Goal: Navigation & Orientation: Understand site structure

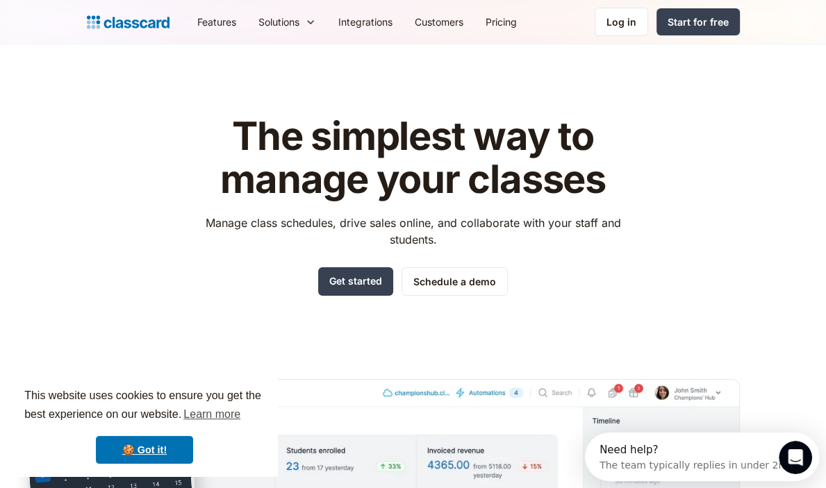
click at [118, 230] on div "The simplest way to manage your classes Manage class schedules, drive sales onl…" at bounding box center [413, 375] width 653 height 565
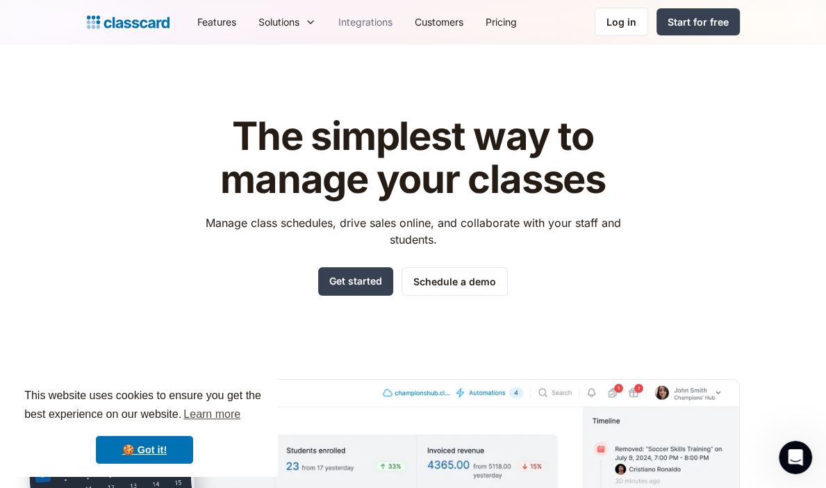
click at [362, 25] on link "Integrations" at bounding box center [365, 21] width 76 height 31
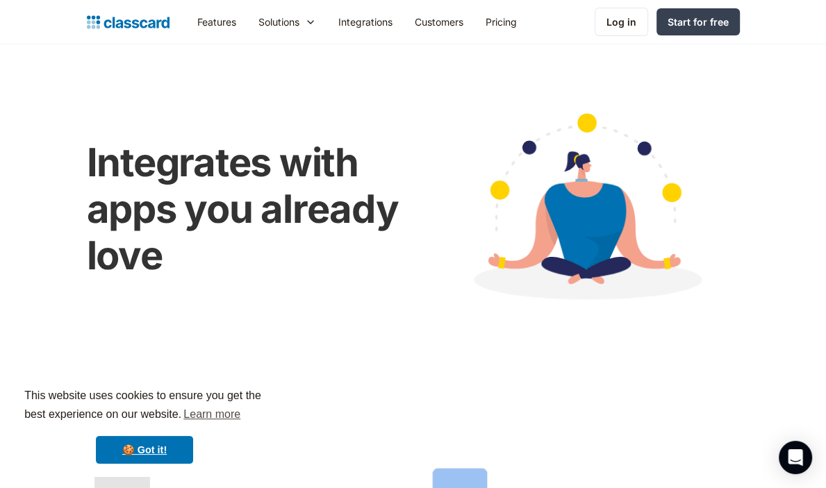
click at [761, 135] on header "Integrates with apps you already love" at bounding box center [413, 227] width 826 height 366
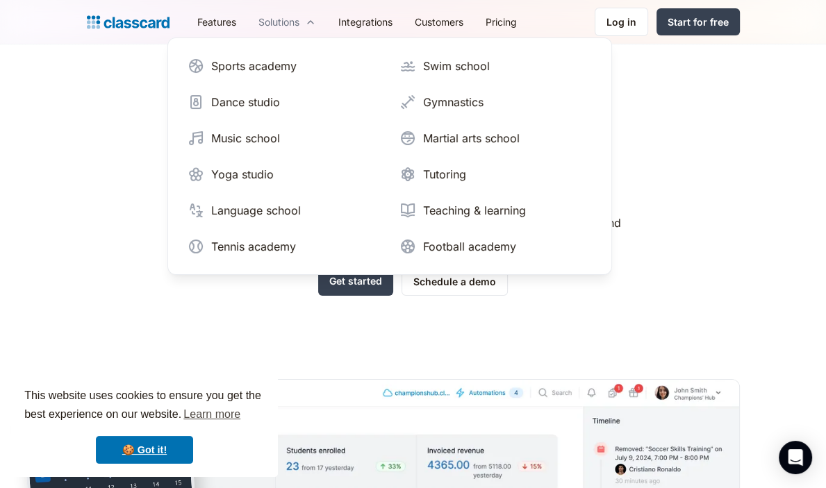
click at [275, 22] on div "Solutions" at bounding box center [278, 22] width 41 height 15
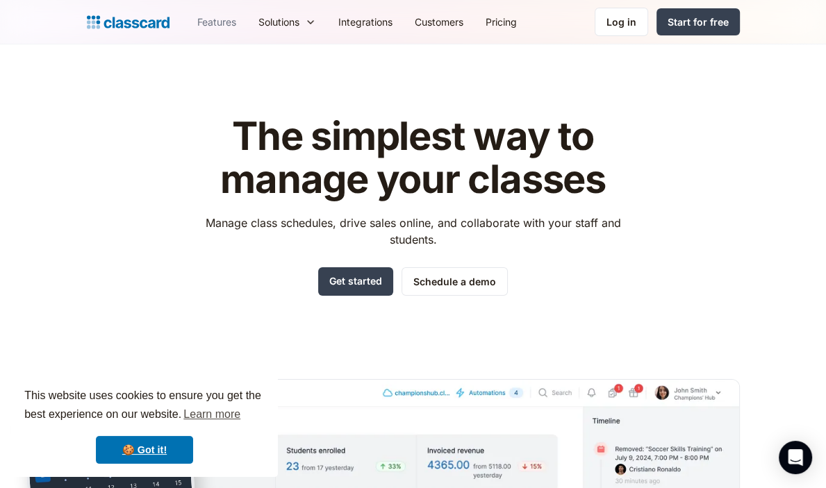
click at [217, 22] on link "Features" at bounding box center [216, 21] width 61 height 31
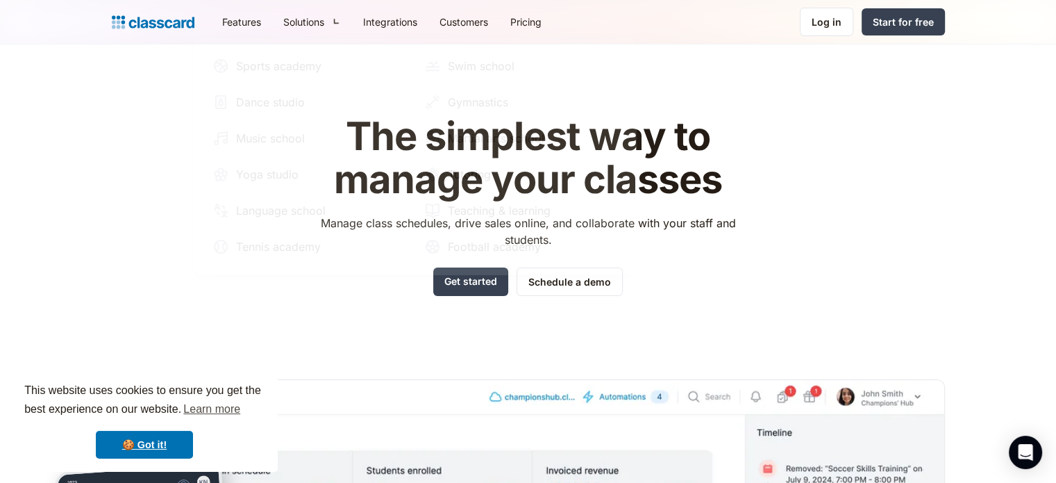
drag, startPoint x: 136, startPoint y: 229, endPoint x: 267, endPoint y: 110, distance: 176.5
click at [139, 226] on div "The simplest way to manage your classes Manage class schedules, drive sales onl…" at bounding box center [529, 420] width 834 height 654
